Goal: Transaction & Acquisition: Purchase product/service

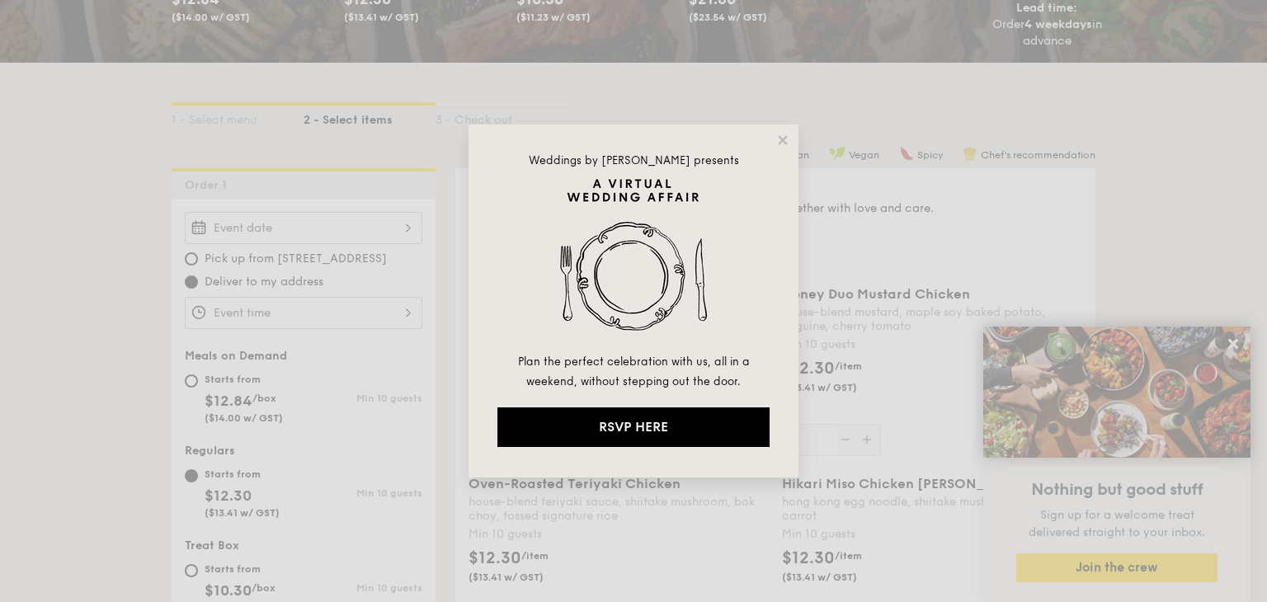
click at [783, 138] on icon at bounding box center [782, 139] width 9 height 9
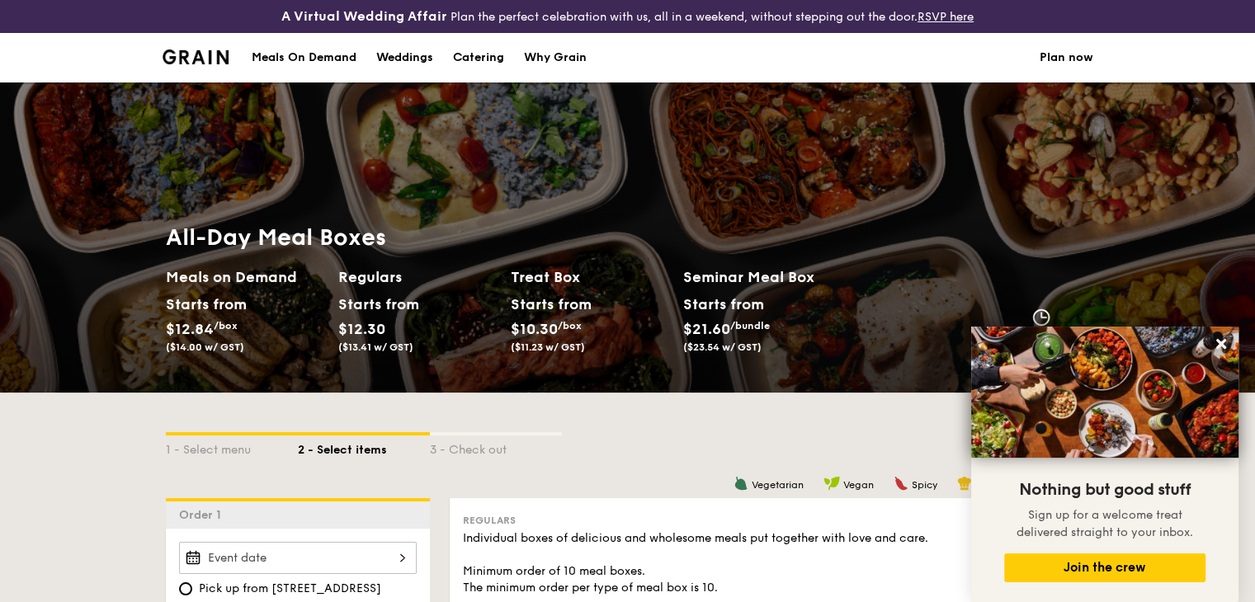
click at [241, 274] on h2 "Meals on Demand" at bounding box center [245, 277] width 159 height 23
click at [329, 49] on div "Meals On Demand" at bounding box center [304, 58] width 105 height 50
click at [310, 54] on div "Meals On Demand" at bounding box center [304, 58] width 105 height 50
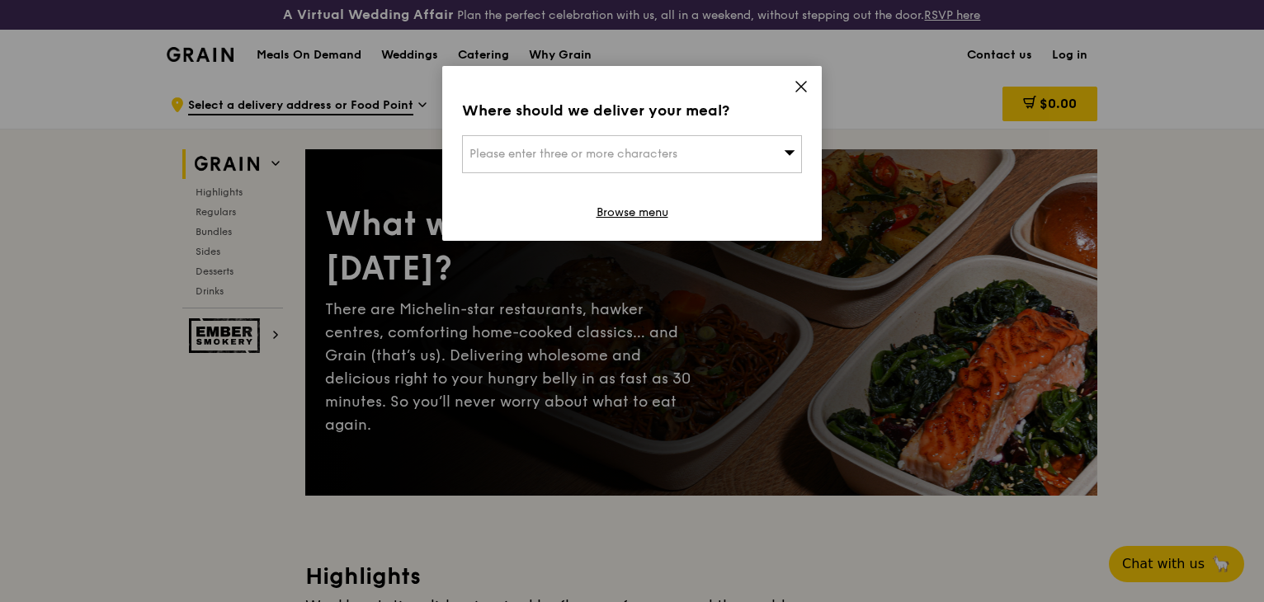
click at [667, 163] on div "Please enter three or more characters" at bounding box center [632, 154] width 340 height 38
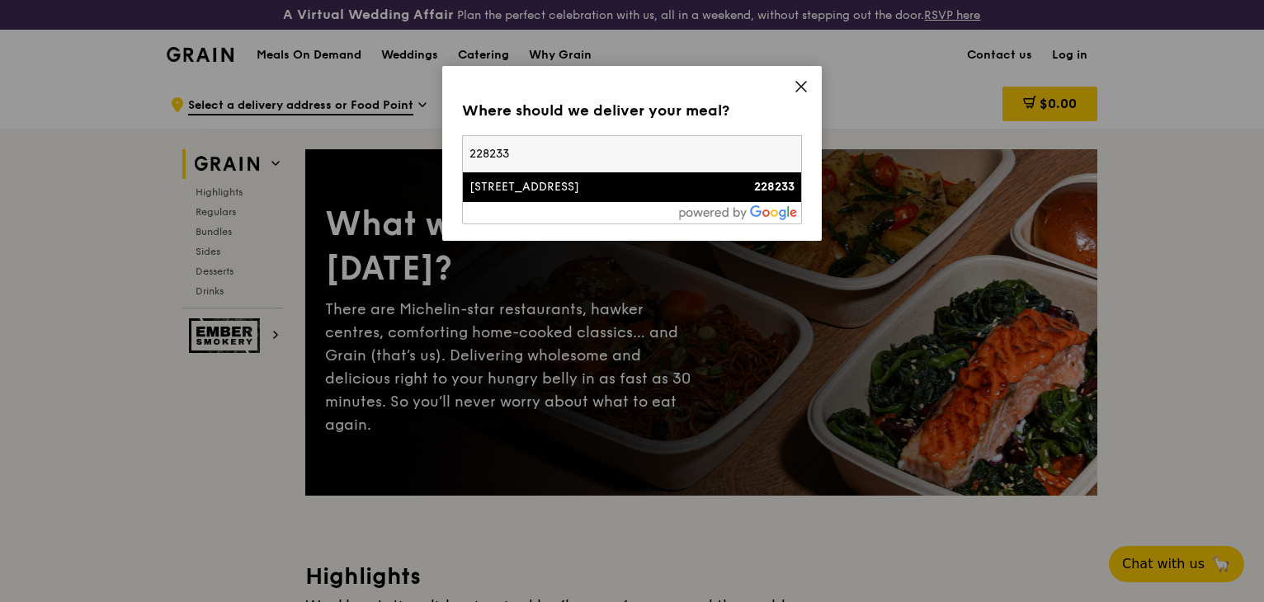
type input "228233"
click at [671, 205] on div at bounding box center [632, 212] width 338 height 21
click at [663, 188] on div "47 Scotts Road" at bounding box center [591, 187] width 244 height 17
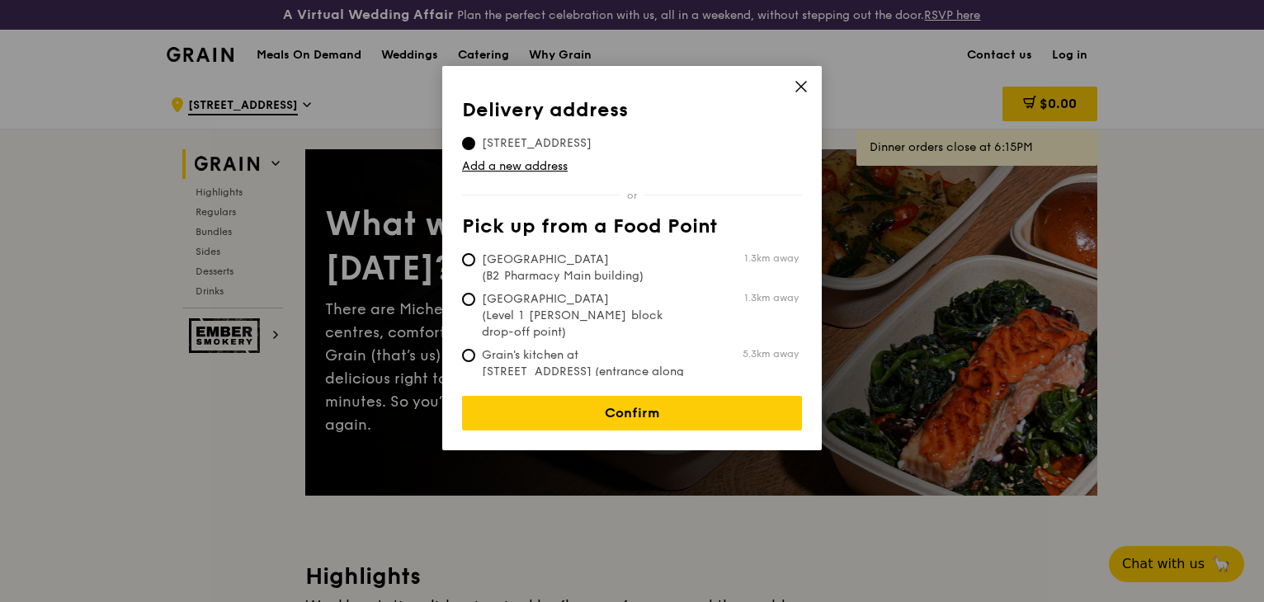
click at [585, 347] on span "Grain's kitchen at 5 Burn Road #05-01 (entrance along Harrison Road)" at bounding box center [585, 380] width 246 height 66
click at [475, 349] on input "Grain's kitchen at 5 Burn Road #05-01 (entrance along Harrison Road) 5.3km away" at bounding box center [468, 355] width 13 height 13
radio input "true"
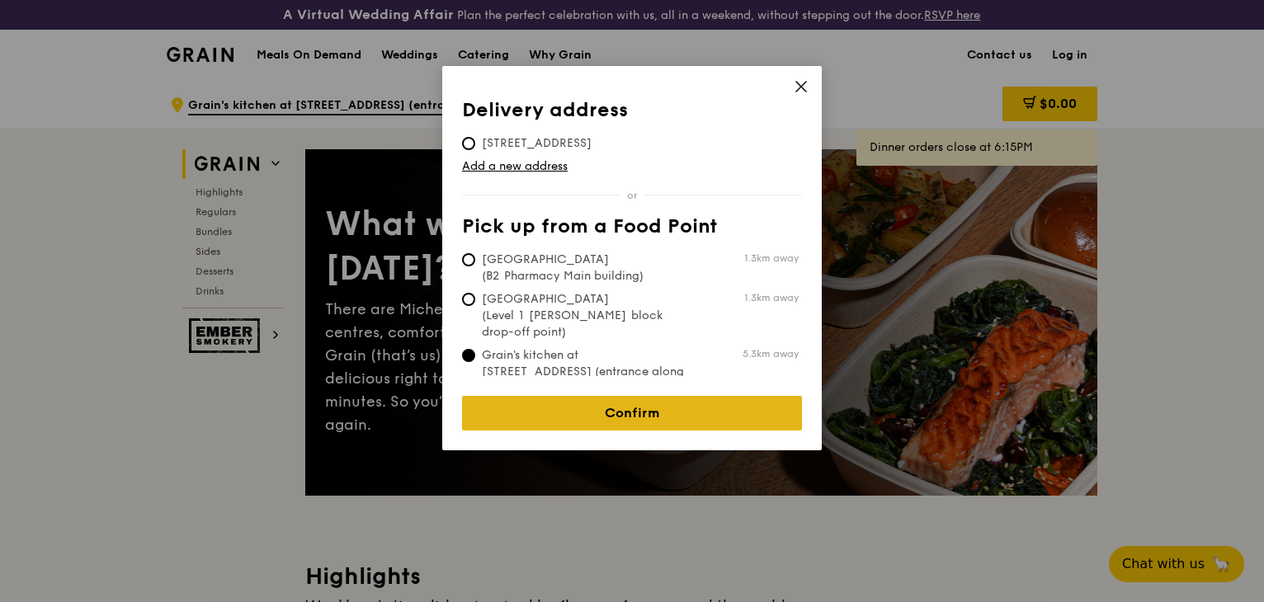
click at [620, 408] on link "Confirm" at bounding box center [632, 413] width 340 height 35
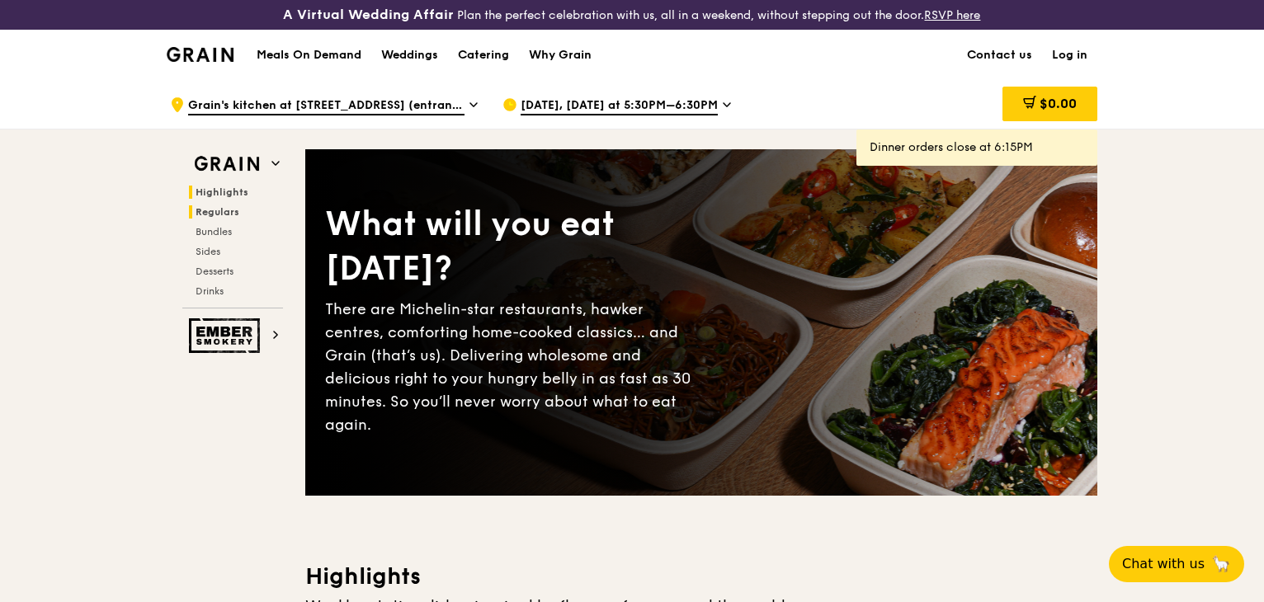
click at [200, 212] on span "Regulars" at bounding box center [218, 212] width 44 height 12
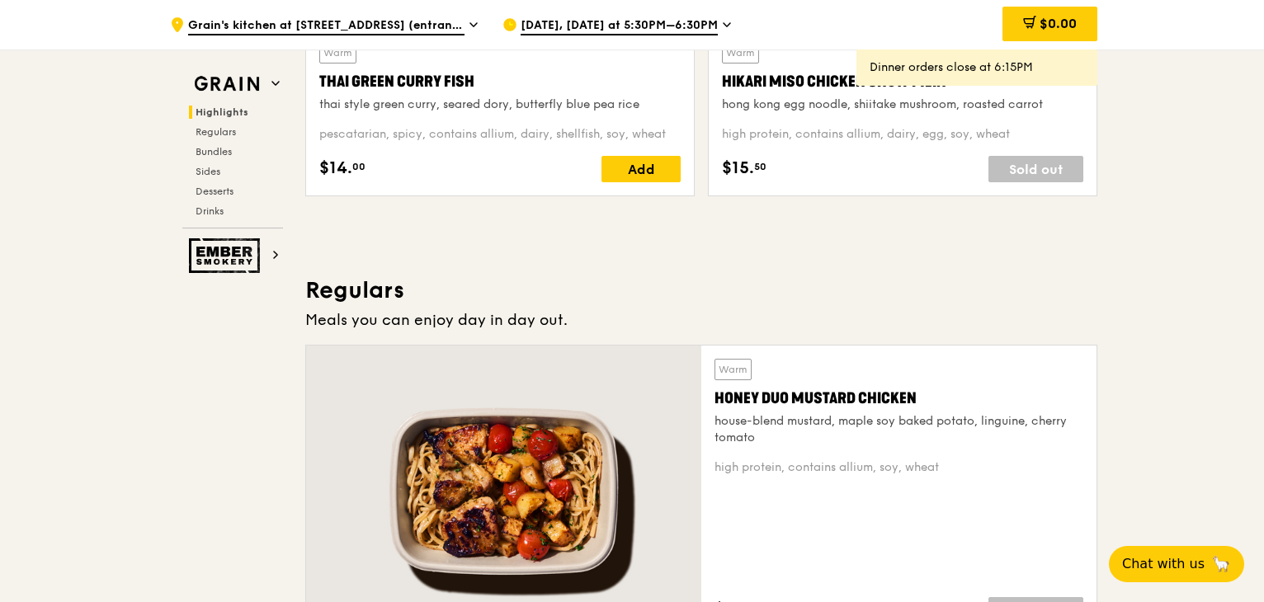
scroll to position [1098, 0]
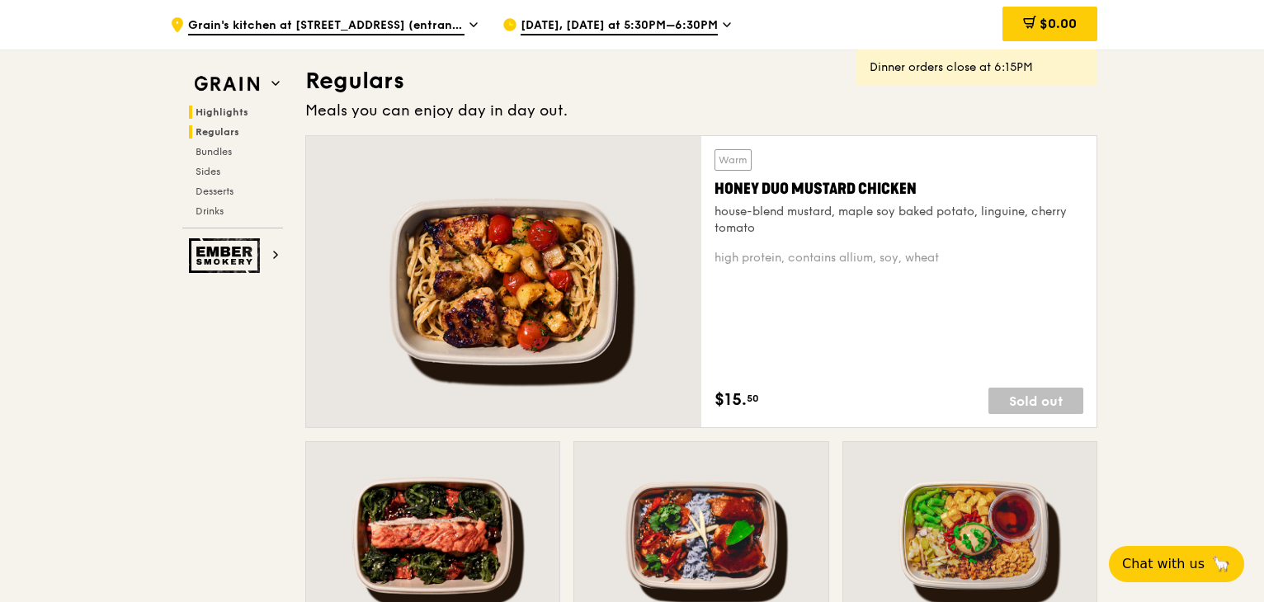
click at [235, 107] on span "Highlights" at bounding box center [222, 112] width 53 height 12
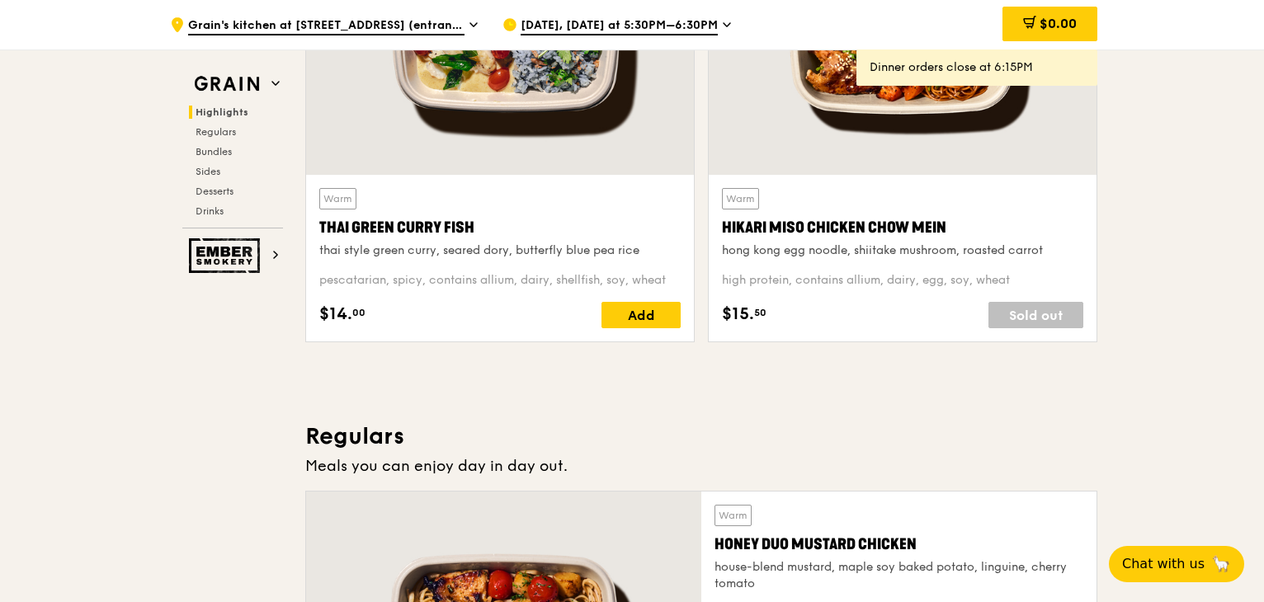
scroll to position [825, 0]
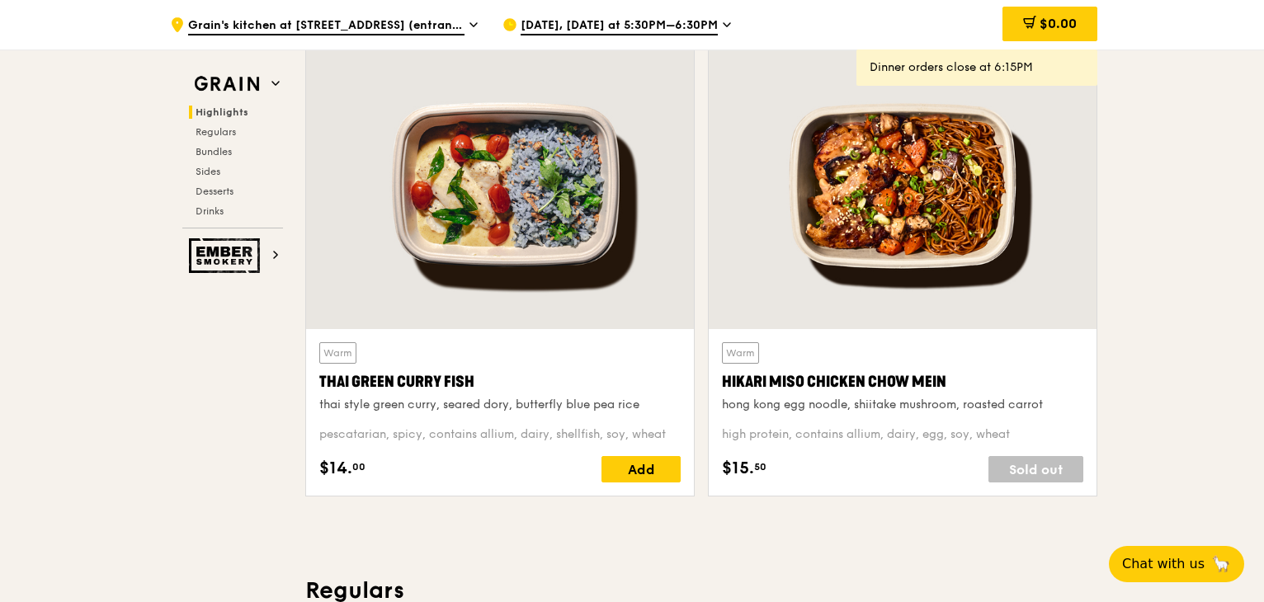
scroll to position [743, 0]
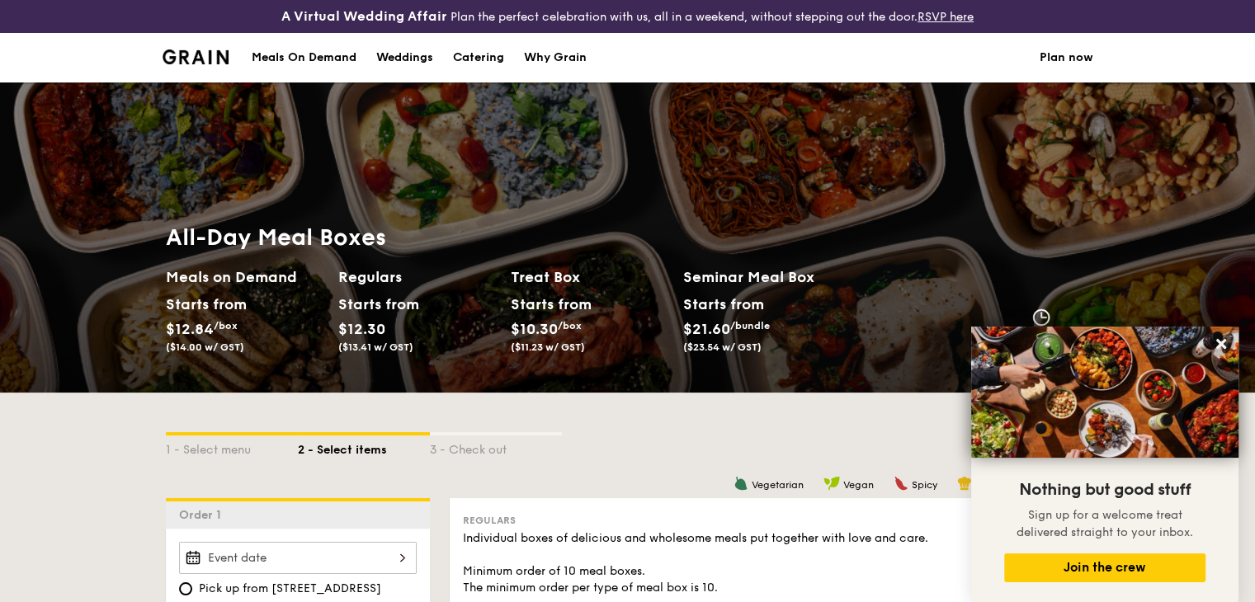
click at [559, 54] on div "Why Grain" at bounding box center [555, 58] width 63 height 50
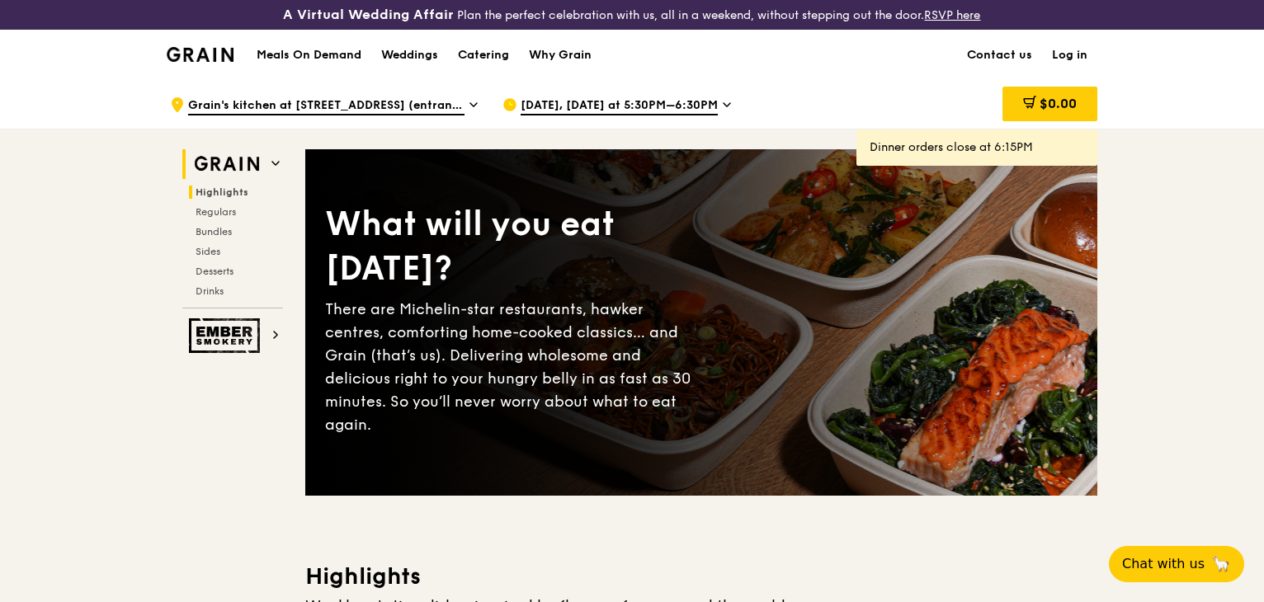
click at [269, 162] on h2 "Grain" at bounding box center [232, 164] width 101 height 30
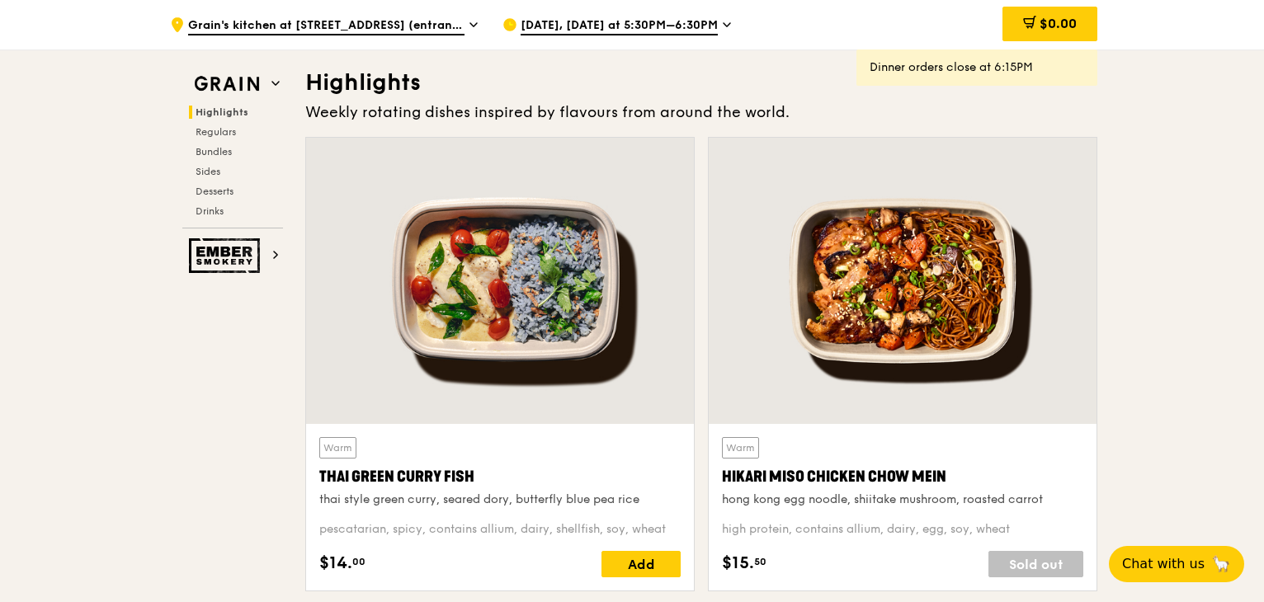
scroll to position [495, 0]
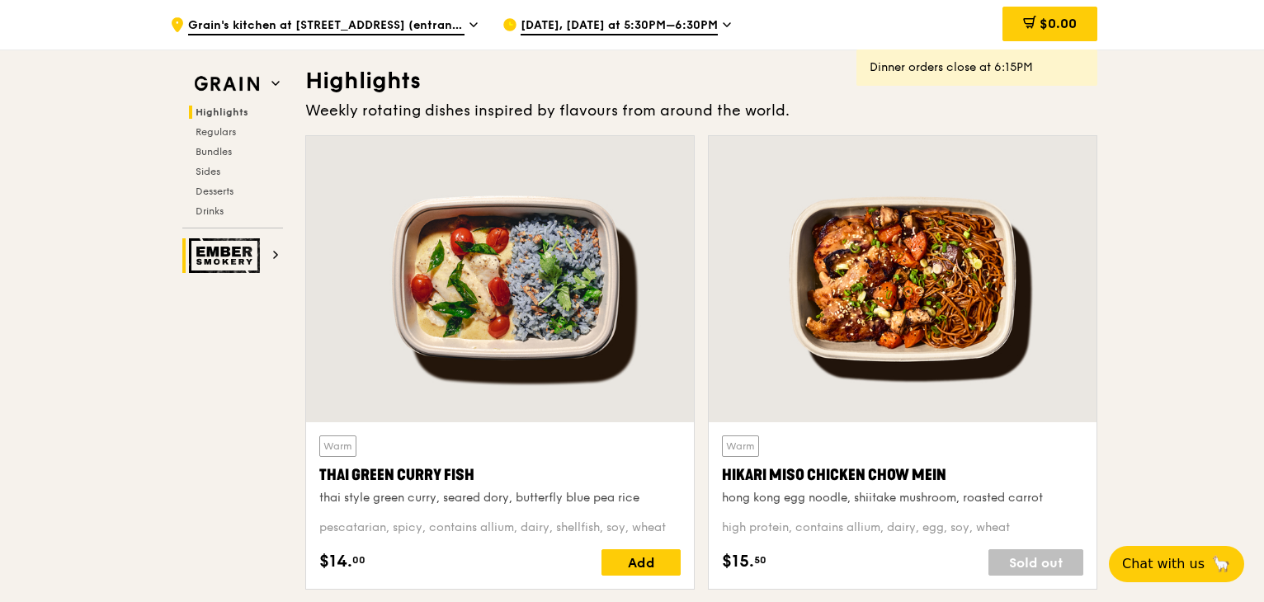
click at [229, 262] on img at bounding box center [227, 255] width 76 height 35
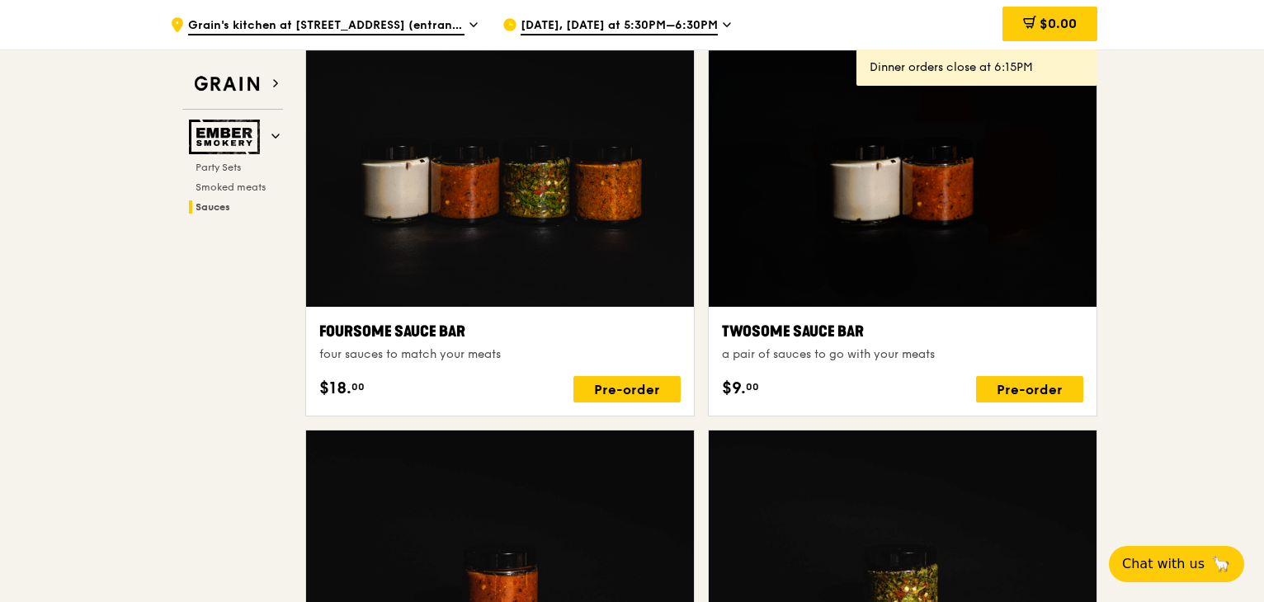
scroll to position [1238, 0]
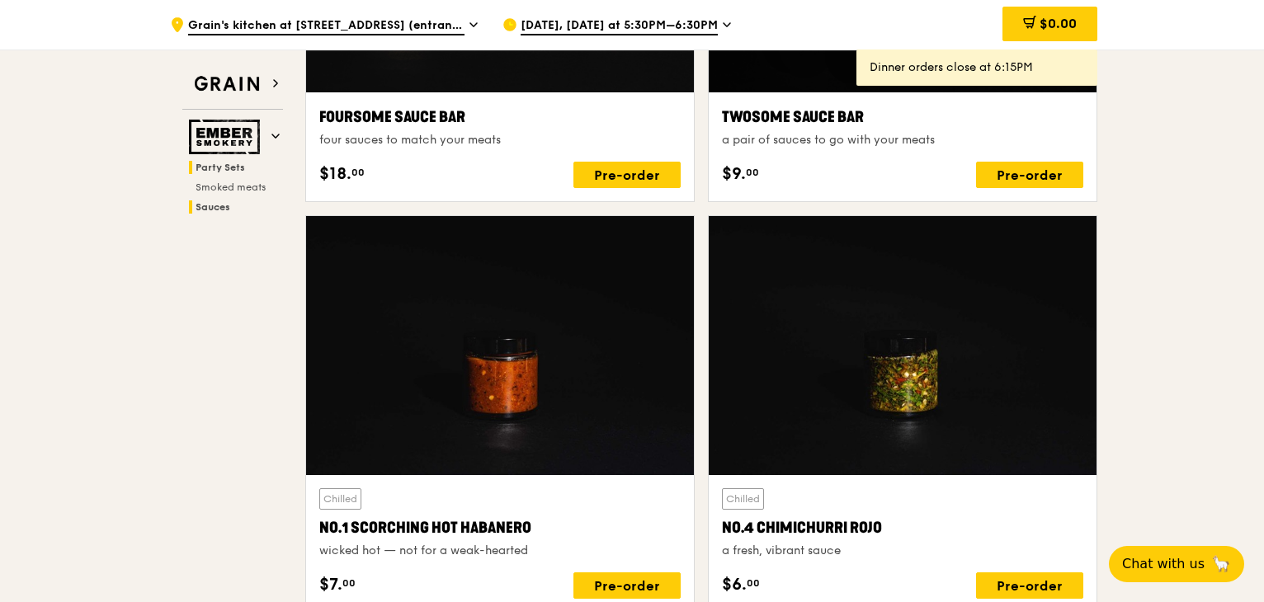
click at [227, 167] on span "Party Sets" at bounding box center [221, 168] width 50 height 12
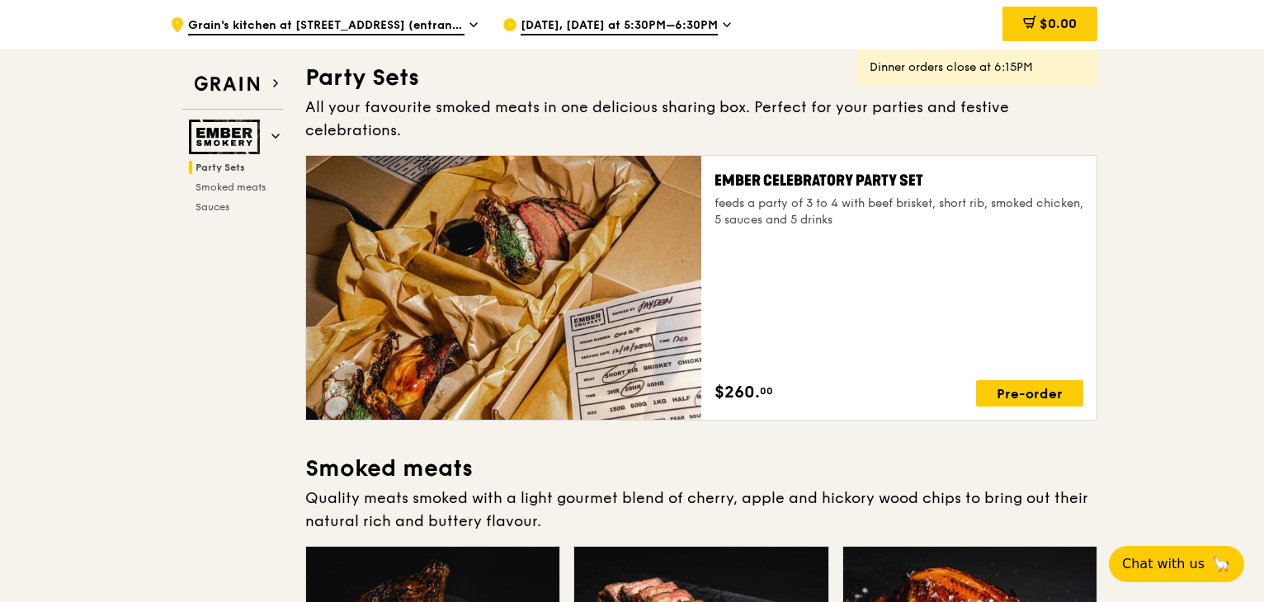
scroll to position [83, 0]
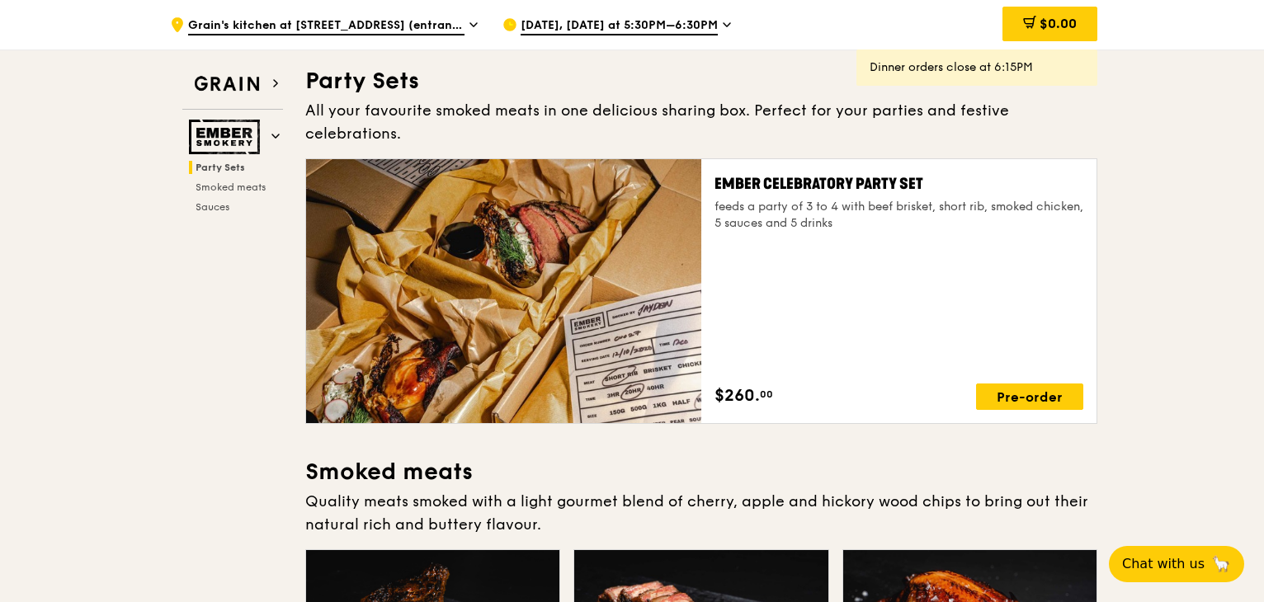
click at [616, 31] on span "Oct 6, Today at 5:30PM–6:30PM" at bounding box center [619, 26] width 197 height 18
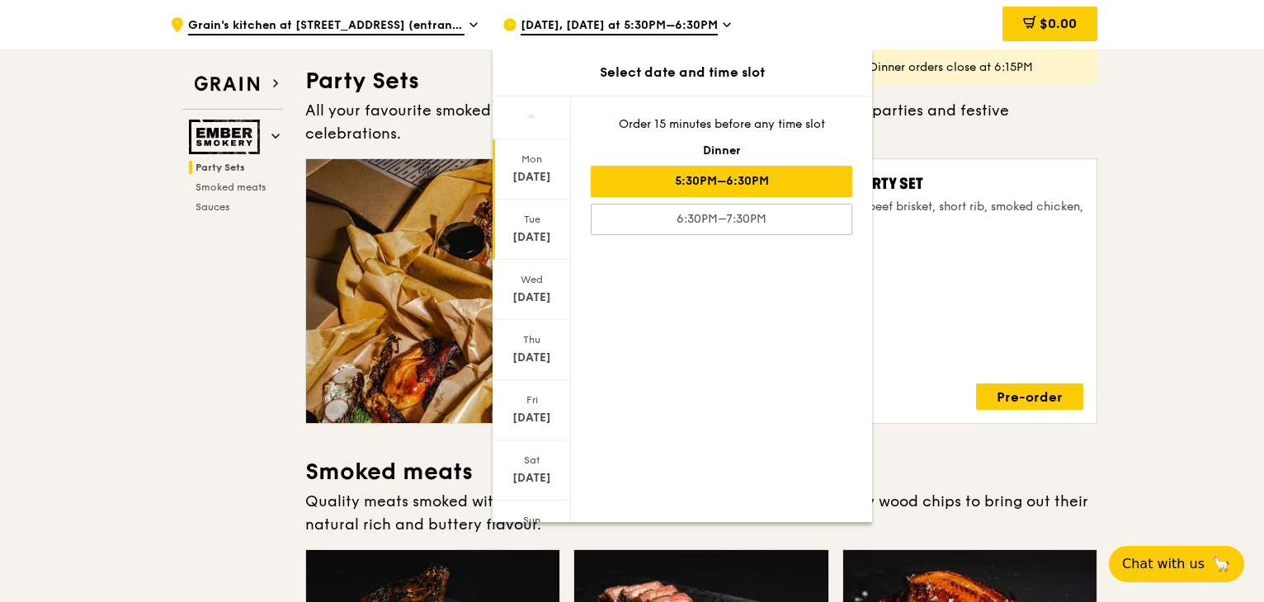
click at [531, 224] on div "Tue" at bounding box center [531, 219] width 73 height 13
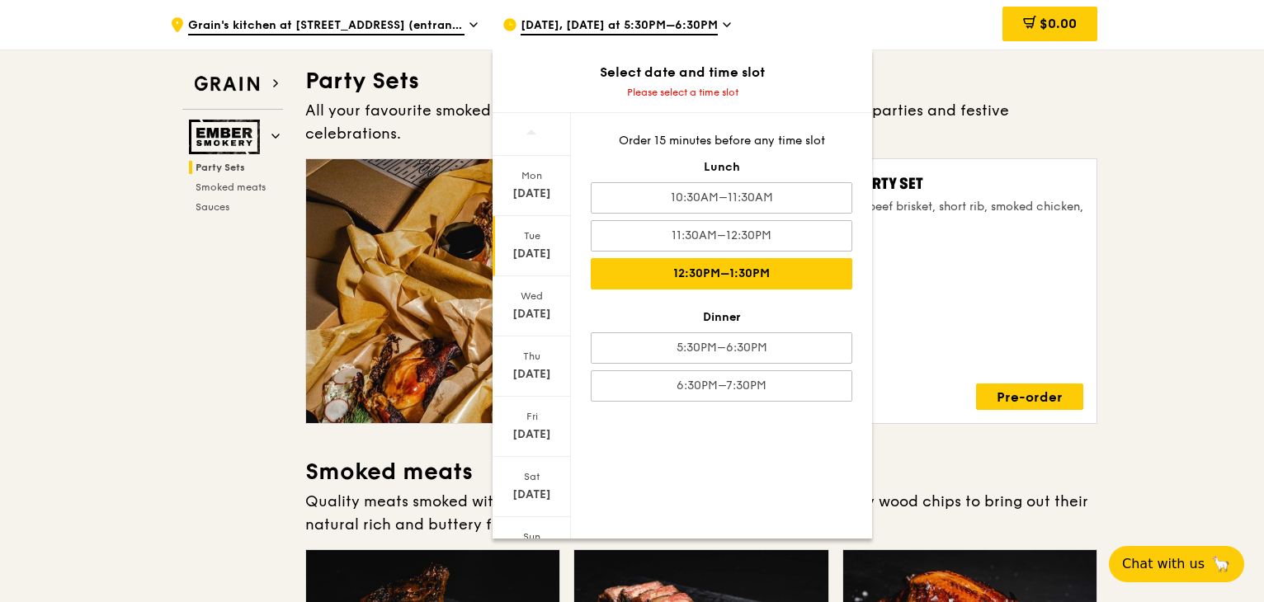
click at [712, 265] on div "12:30PM–1:30PM" at bounding box center [722, 273] width 262 height 31
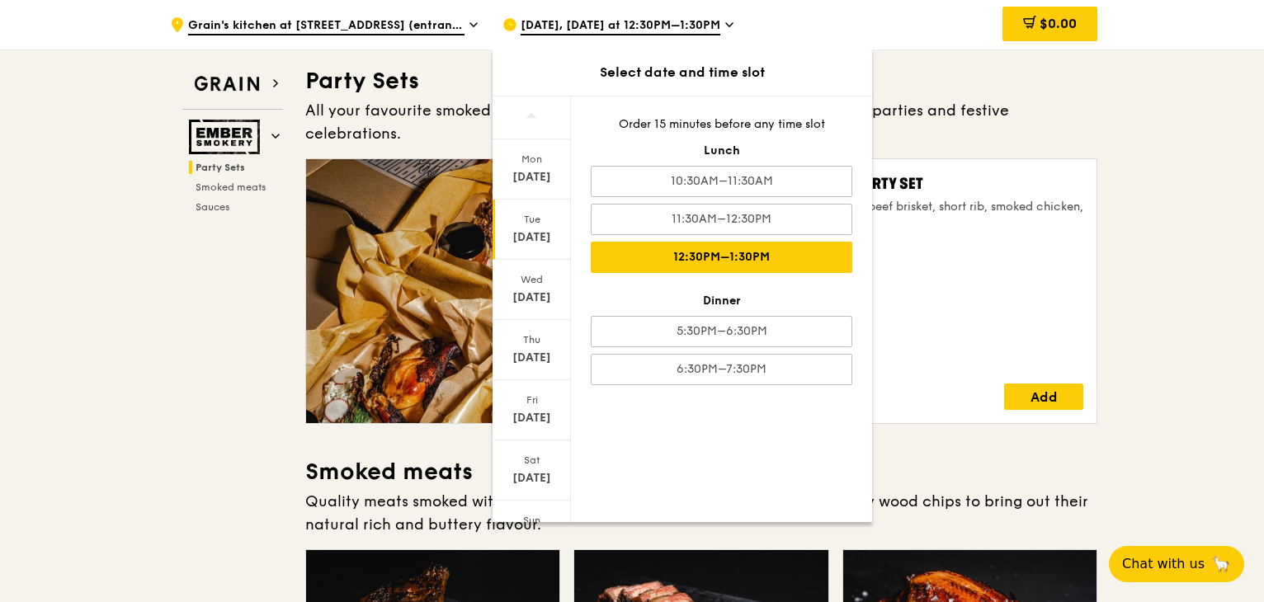
click at [993, 251] on div "Ember Celebratory Party Set feeds a party of 3 to 4 with beef brisket, short ri…" at bounding box center [899, 291] width 369 height 238
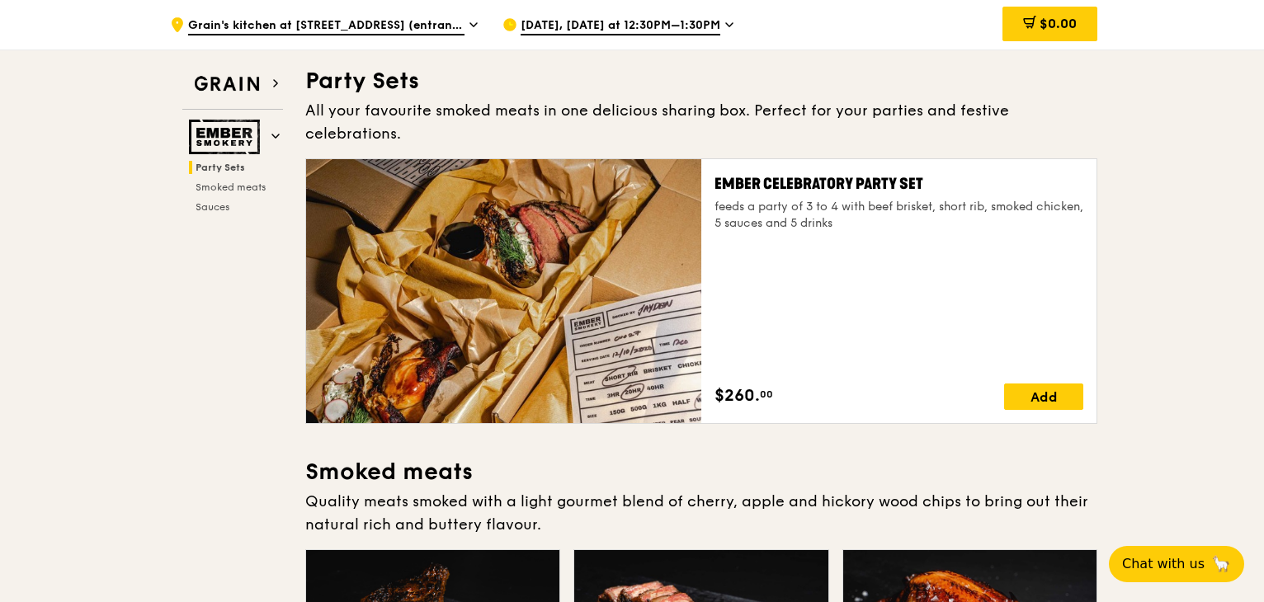
click at [403, 21] on span "Grain's kitchen at [STREET_ADDRESS] (entrance along [PERSON_NAME][GEOGRAPHIC_DA…" at bounding box center [326, 26] width 276 height 18
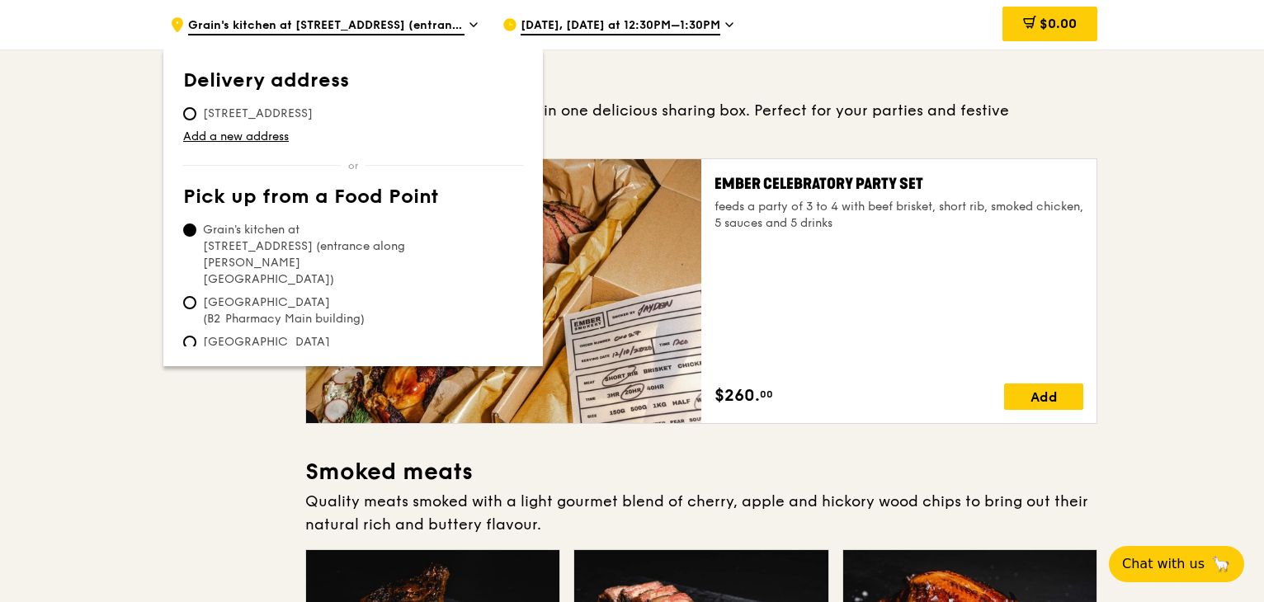
click at [289, 295] on span "Tan Tock Seng Hospital (B2 Pharmacy Main building)" at bounding box center [306, 311] width 246 height 33
click at [196, 296] on input "Tan Tock Seng Hospital (B2 Pharmacy Main building)" at bounding box center [189, 302] width 13 height 13
radio input "true"
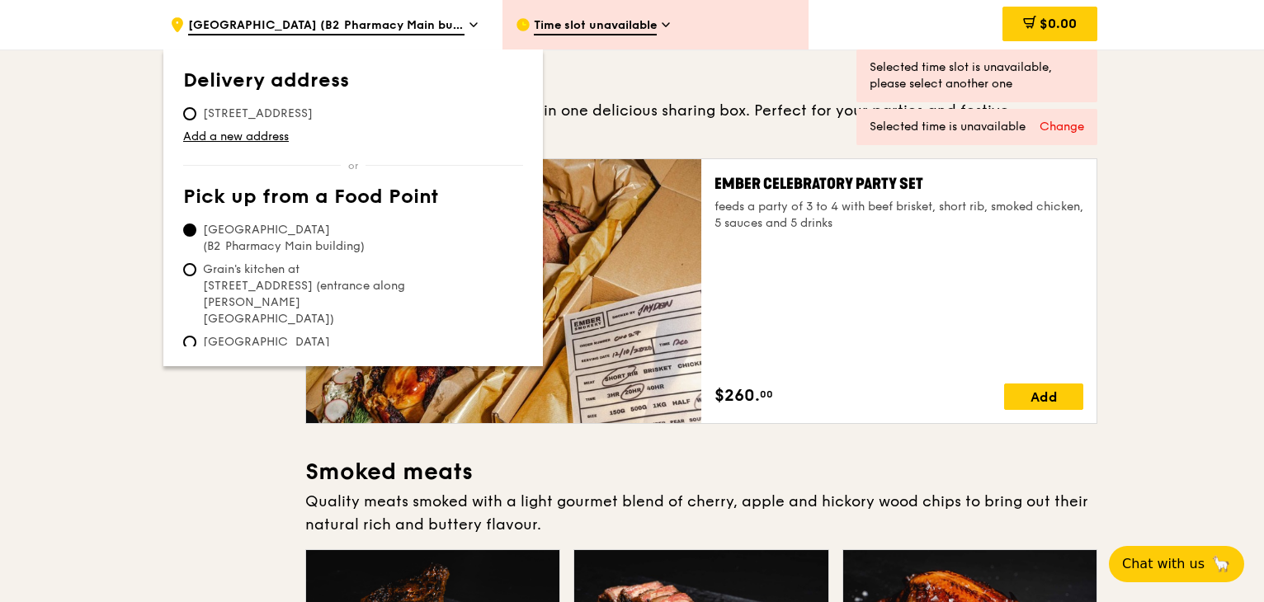
click at [299, 334] on span "Tan Tock Seng Hospital (Level 1 Ward block drop-off point)" at bounding box center [306, 359] width 246 height 50
click at [196, 336] on input "Tan Tock Seng Hospital (Level 1 Ward block drop-off point)" at bounding box center [189, 342] width 13 height 13
radio input "true"
click at [284, 278] on span "Grain's kitchen at [STREET_ADDRESS] (entrance along [PERSON_NAME][GEOGRAPHIC_DA…" at bounding box center [306, 311] width 246 height 66
click at [196, 280] on input "Grain's kitchen at [STREET_ADDRESS] (entrance along [PERSON_NAME][GEOGRAPHIC_DA…" at bounding box center [189, 286] width 13 height 13
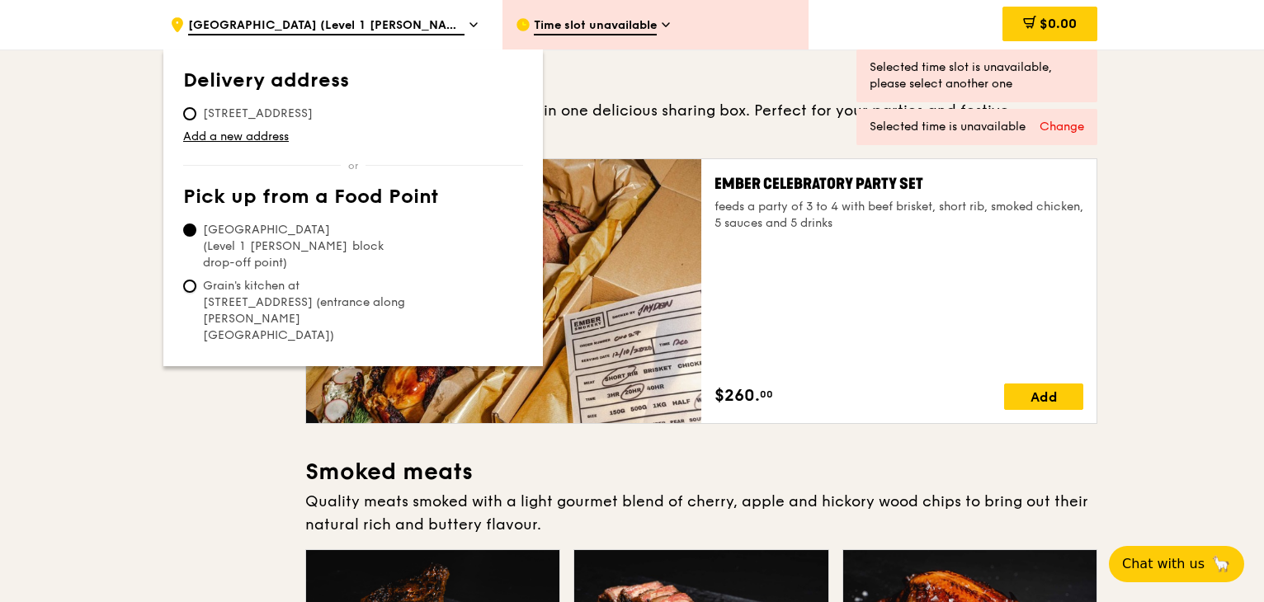
radio input "true"
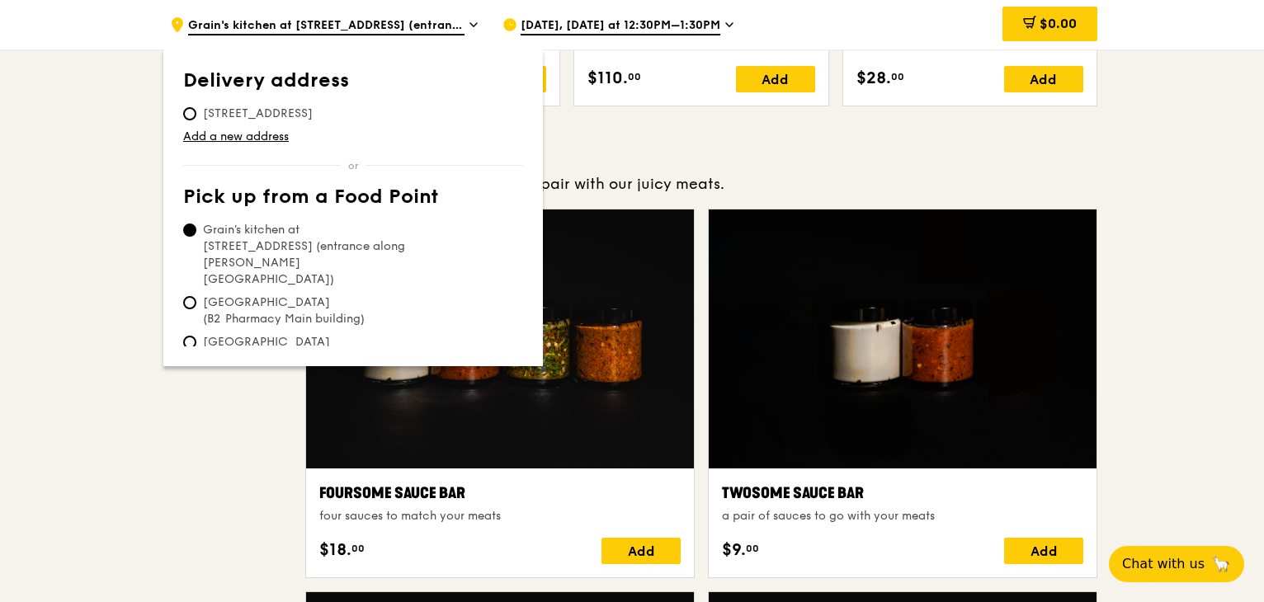
scroll to position [825, 0]
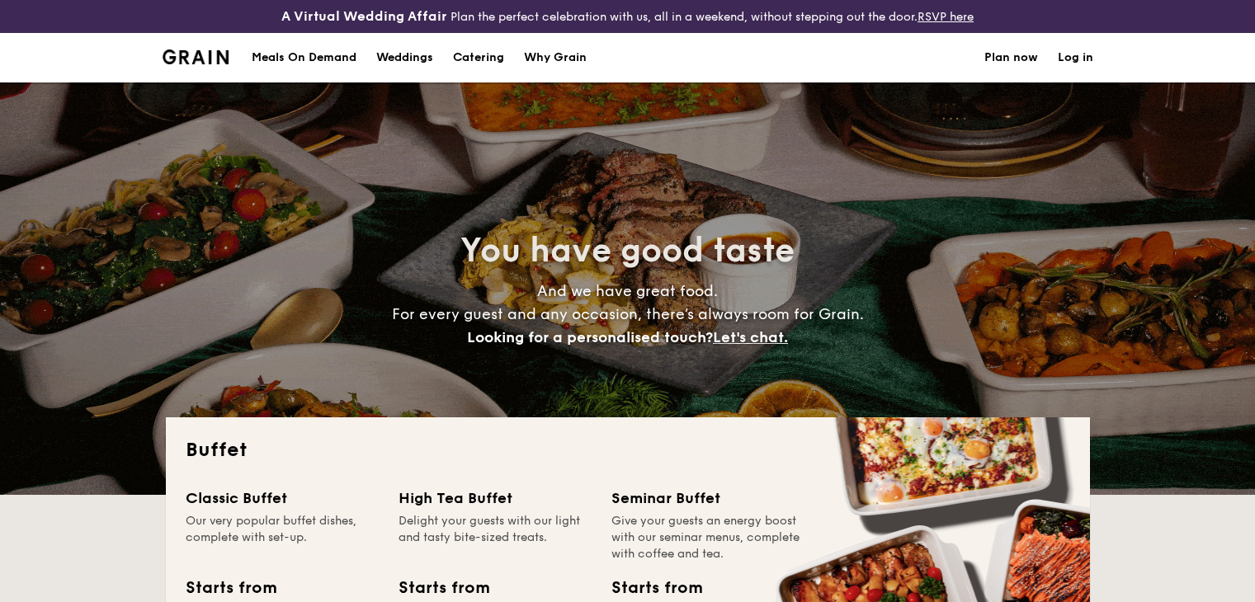
select select
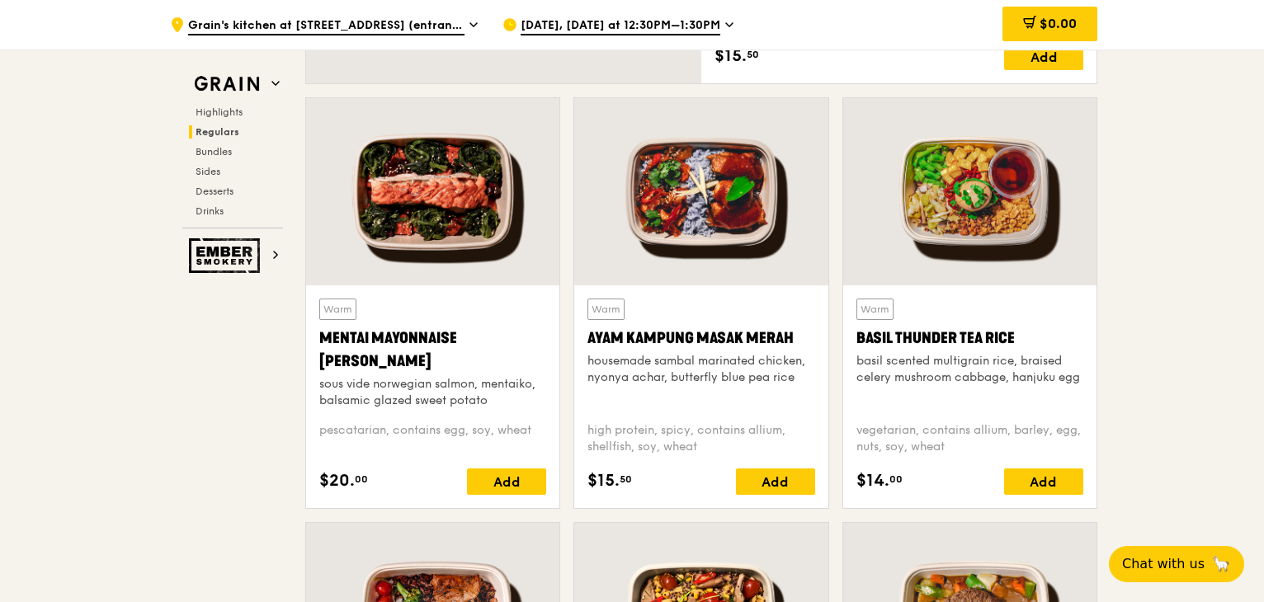
scroll to position [1485, 0]
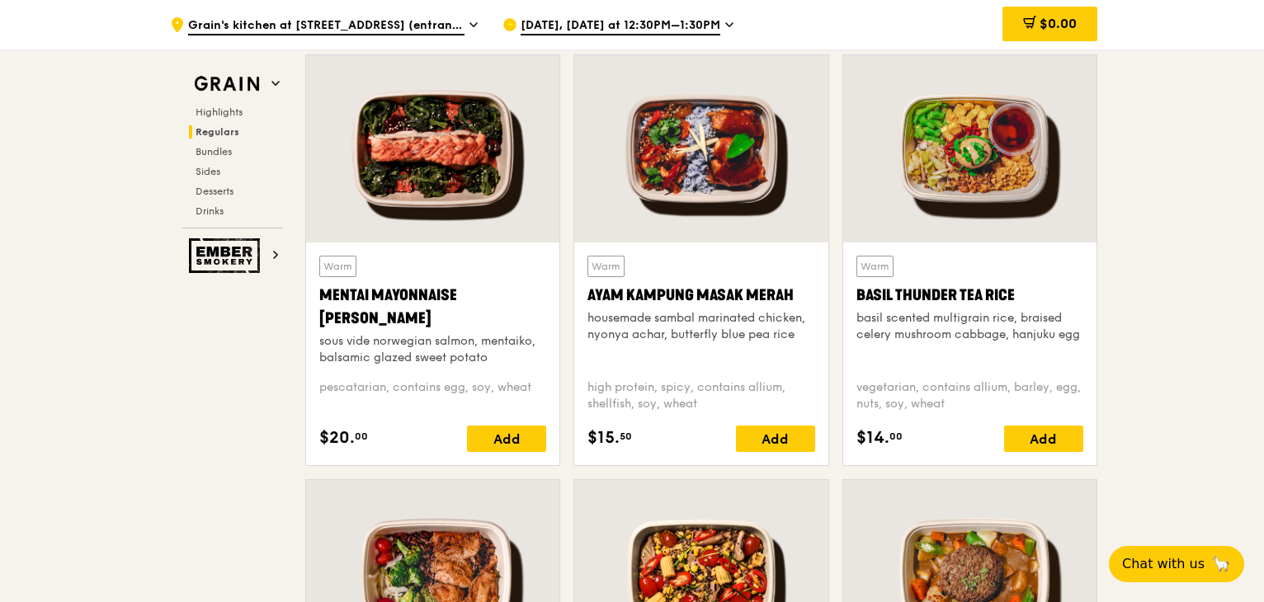
click at [418, 272] on div "Warm Mentai Mayonnaise Aburi Salmon sous vide norwegian salmon, mentaiko, balsa…" at bounding box center [432, 311] width 227 height 111
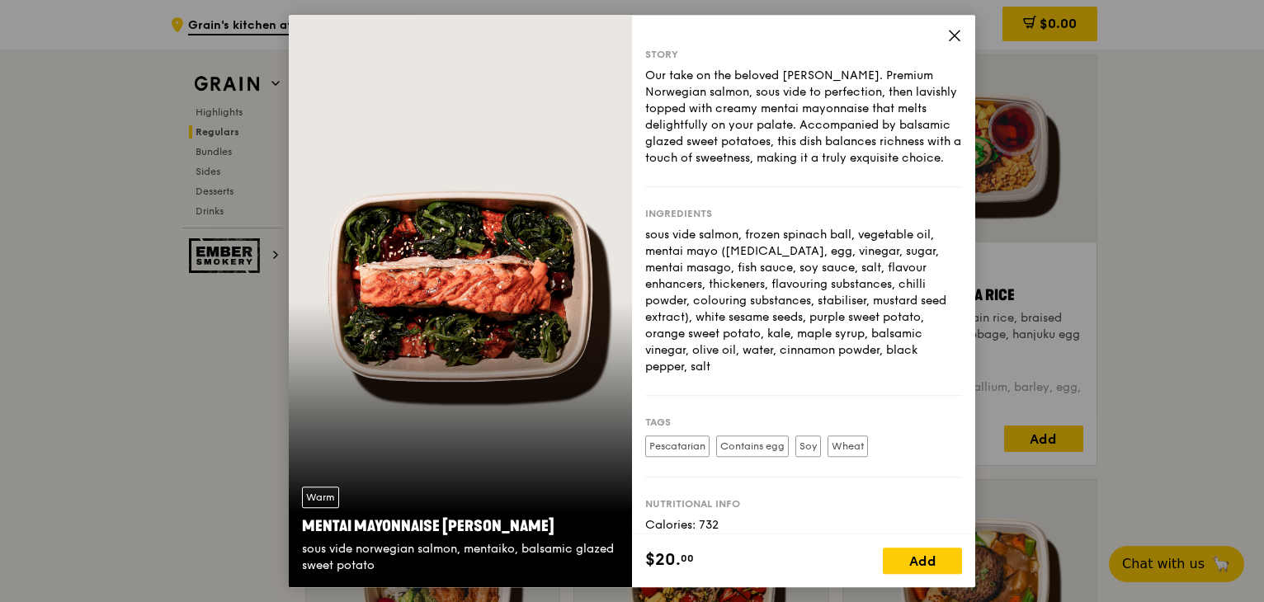
scroll to position [0, 0]
click at [947, 29] on icon at bounding box center [954, 35] width 15 height 15
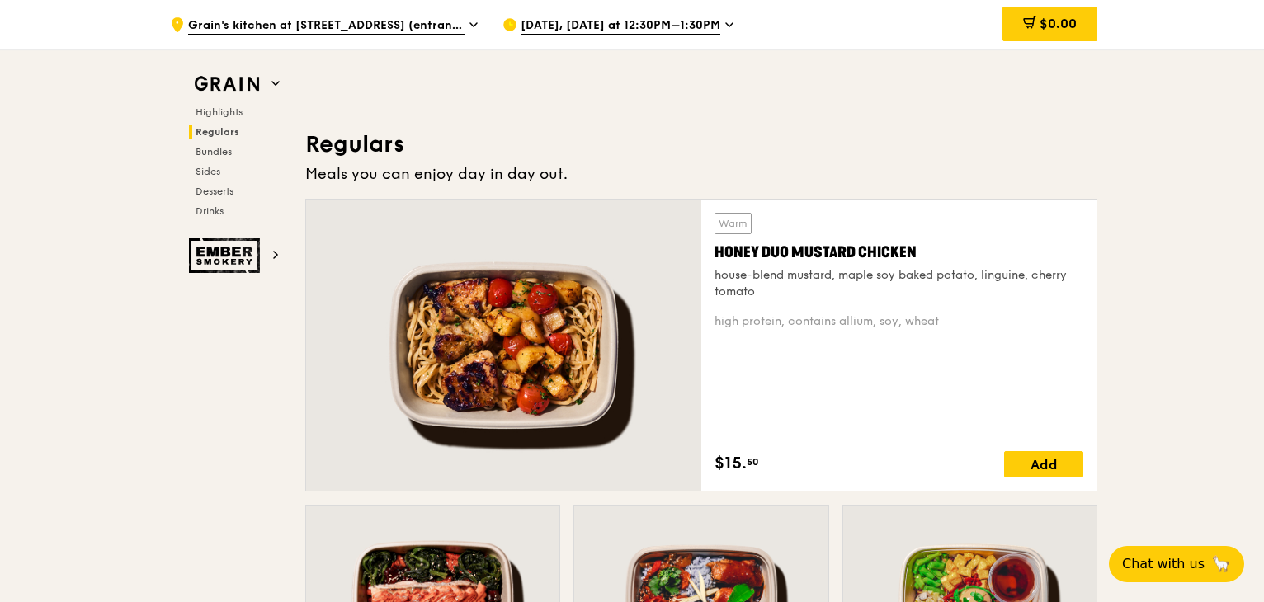
scroll to position [990, 0]
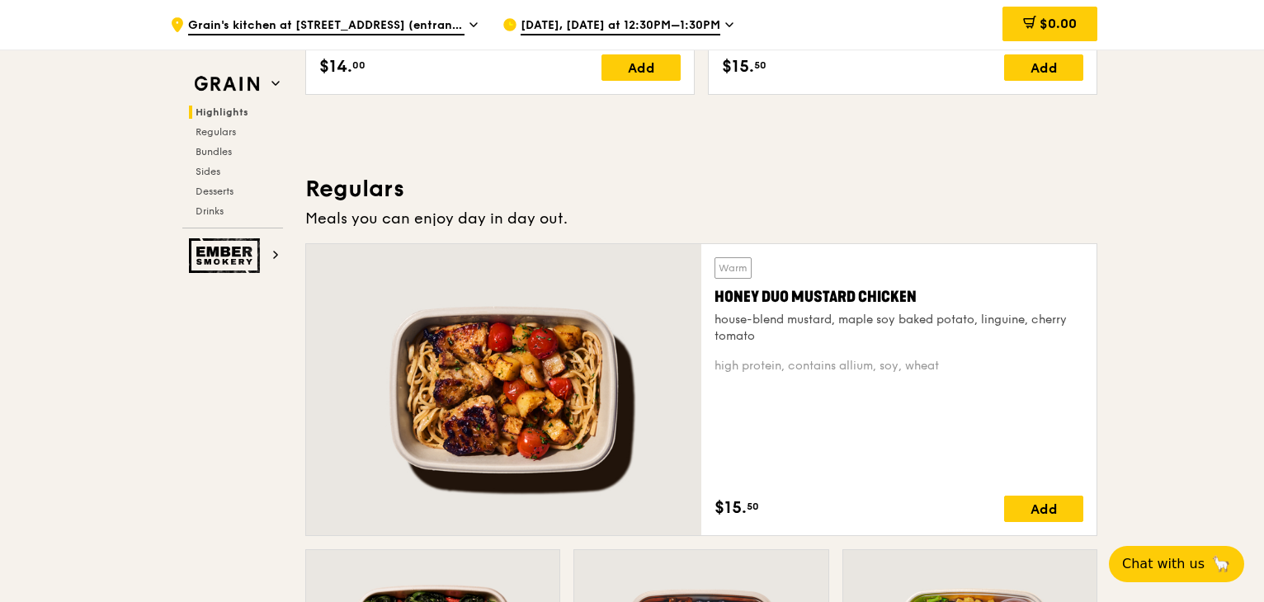
click at [927, 341] on div "house-blend mustard, maple soy baked potato, linguine, cherry tomato" at bounding box center [899, 328] width 369 height 33
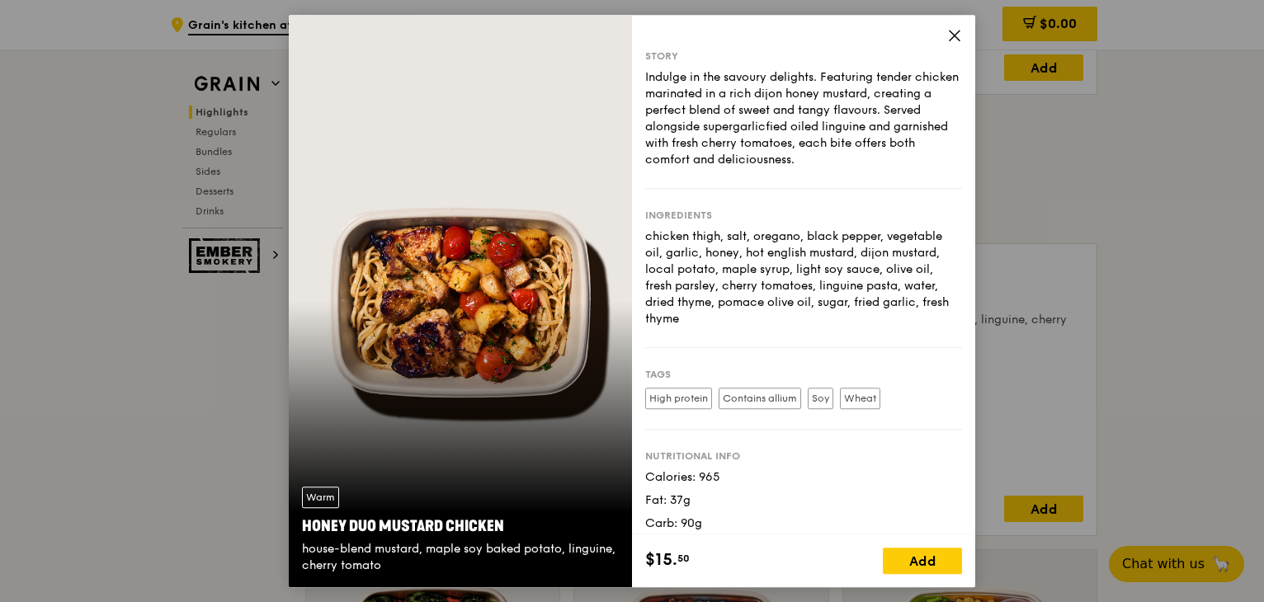
click at [950, 34] on icon at bounding box center [954, 35] width 15 height 15
